Goal: Information Seeking & Learning: Learn about a topic

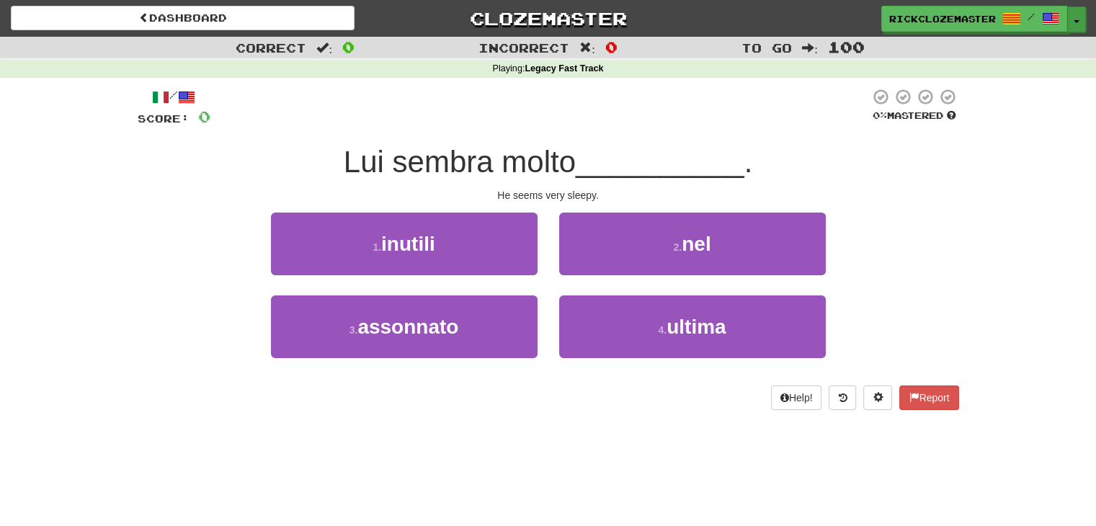
click at [1080, 15] on button "Toggle Dropdown" at bounding box center [1076, 19] width 19 height 26
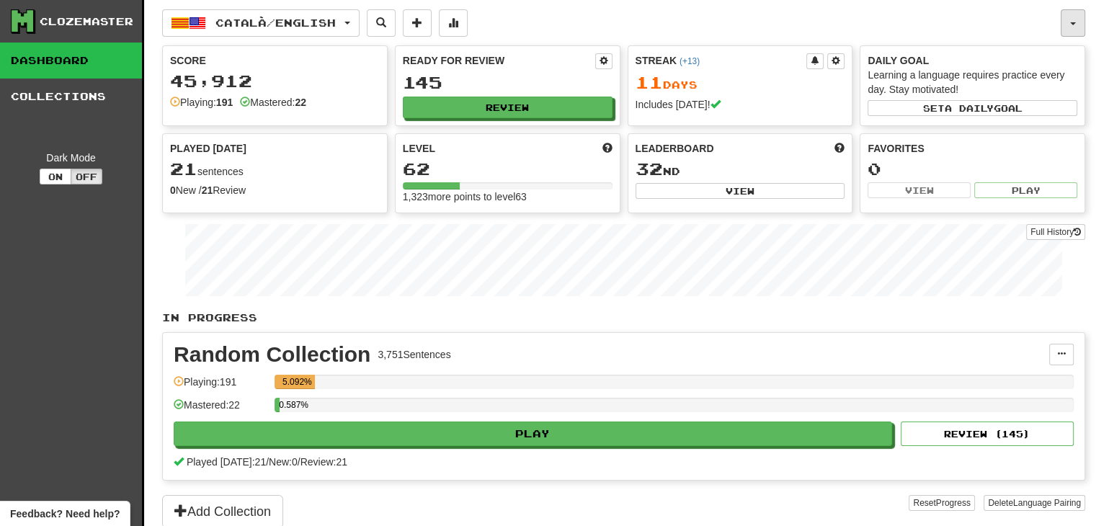
click at [1074, 19] on button "button" at bounding box center [1073, 22] width 25 height 27
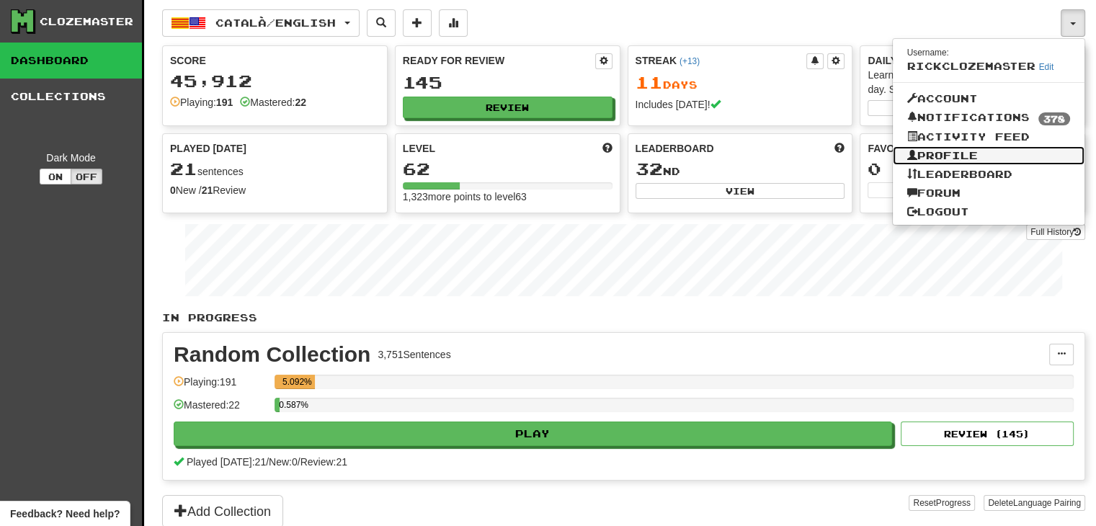
click at [1007, 149] on link "Profile" at bounding box center [989, 155] width 192 height 19
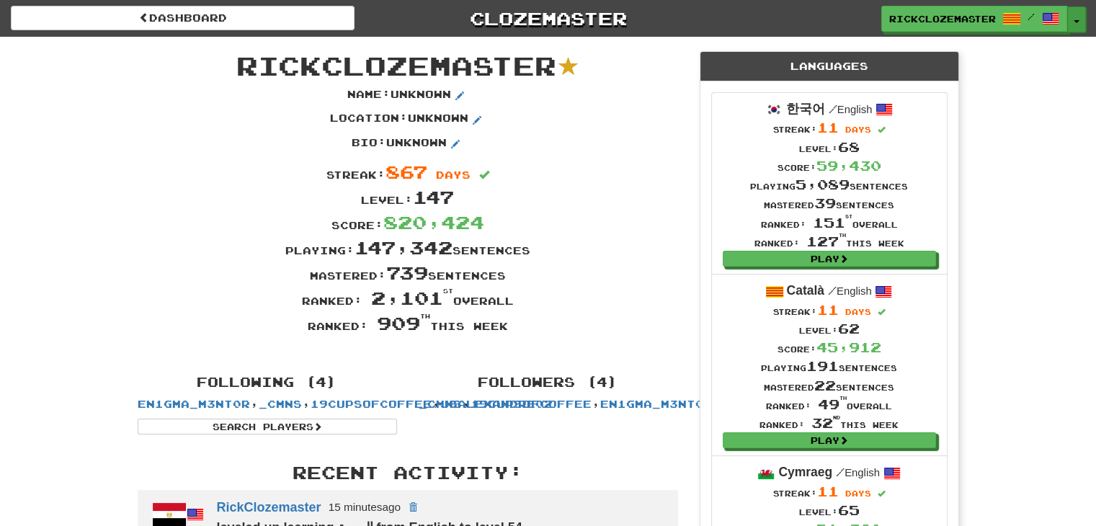
click at [1080, 21] on button "Toggle Dropdown" at bounding box center [1076, 19] width 19 height 26
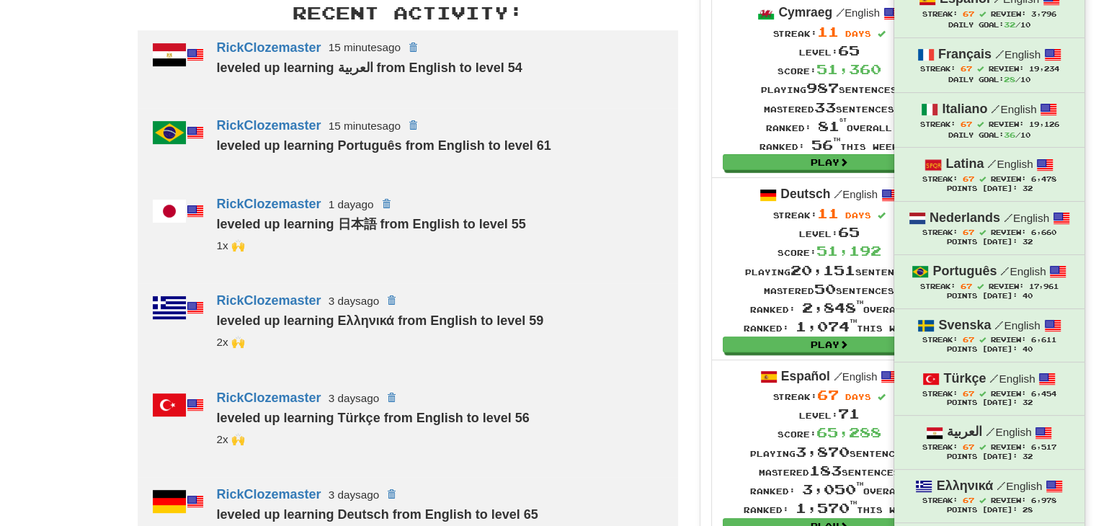
scroll to position [920, 0]
